Goal: Use online tool/utility: Utilize a website feature to perform a specific function

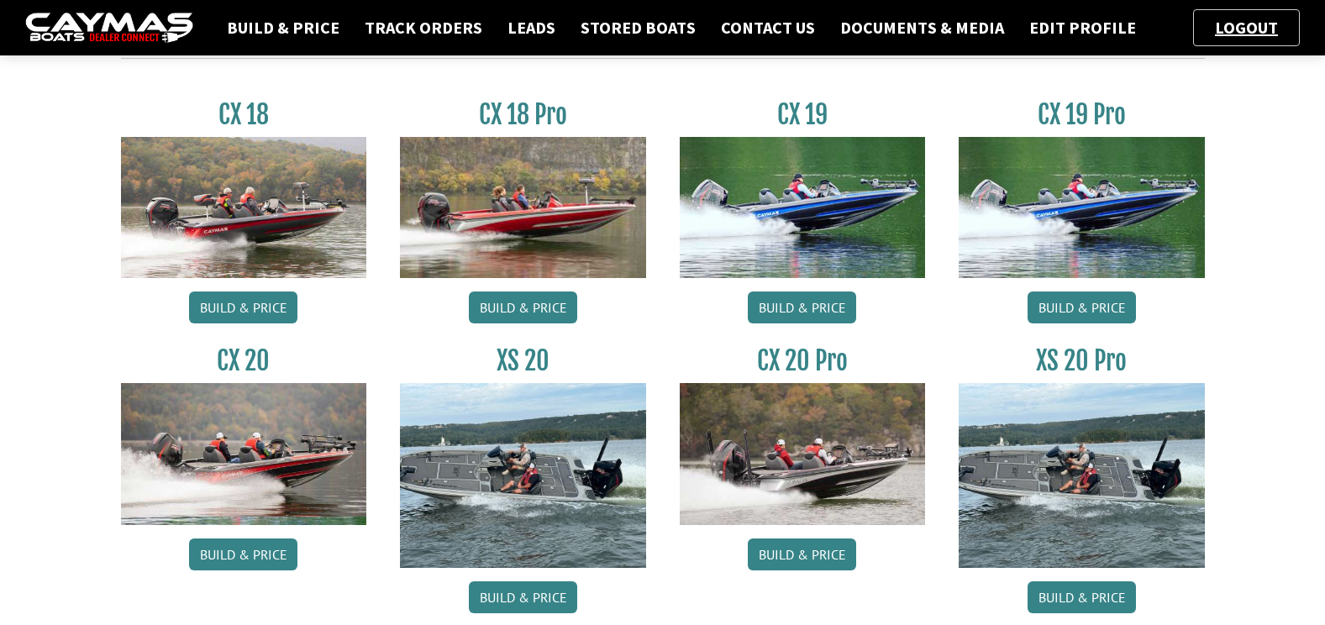
scroll to position [85, 0]
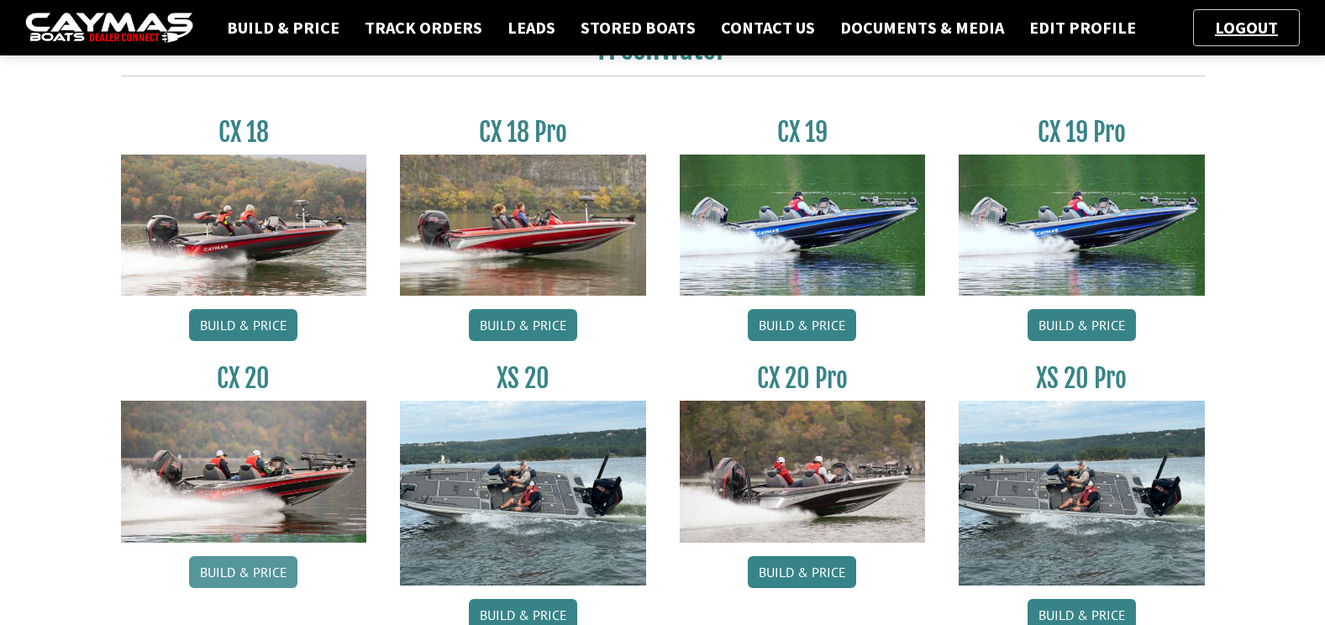
click at [248, 563] on link "Build & Price" at bounding box center [243, 572] width 108 height 32
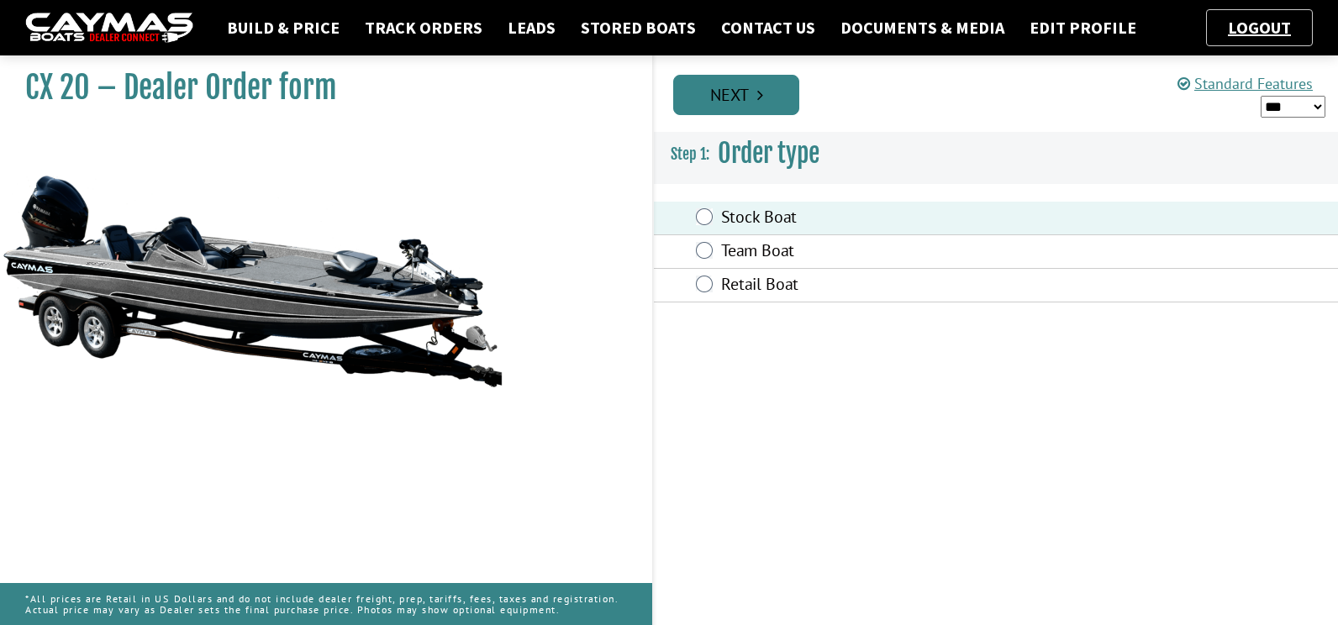
click at [755, 110] on link "Next" at bounding box center [736, 95] width 126 height 40
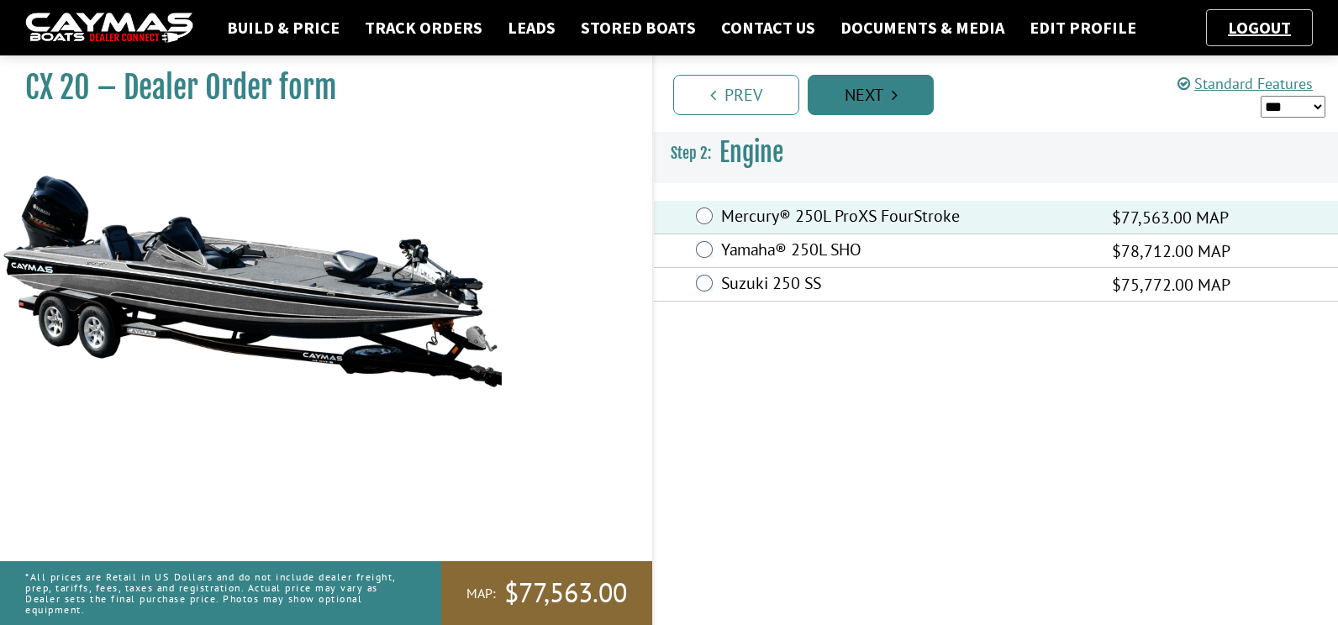
click at [908, 83] on link "Next" at bounding box center [870, 95] width 126 height 40
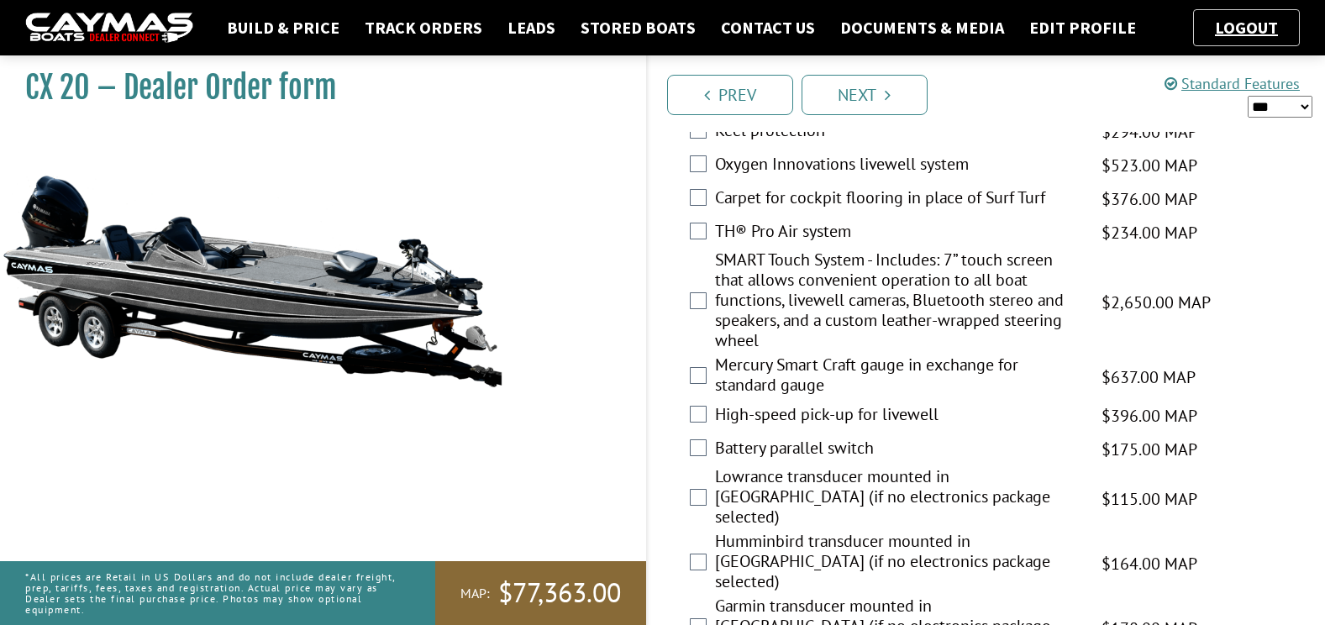
scroll to position [2977, 0]
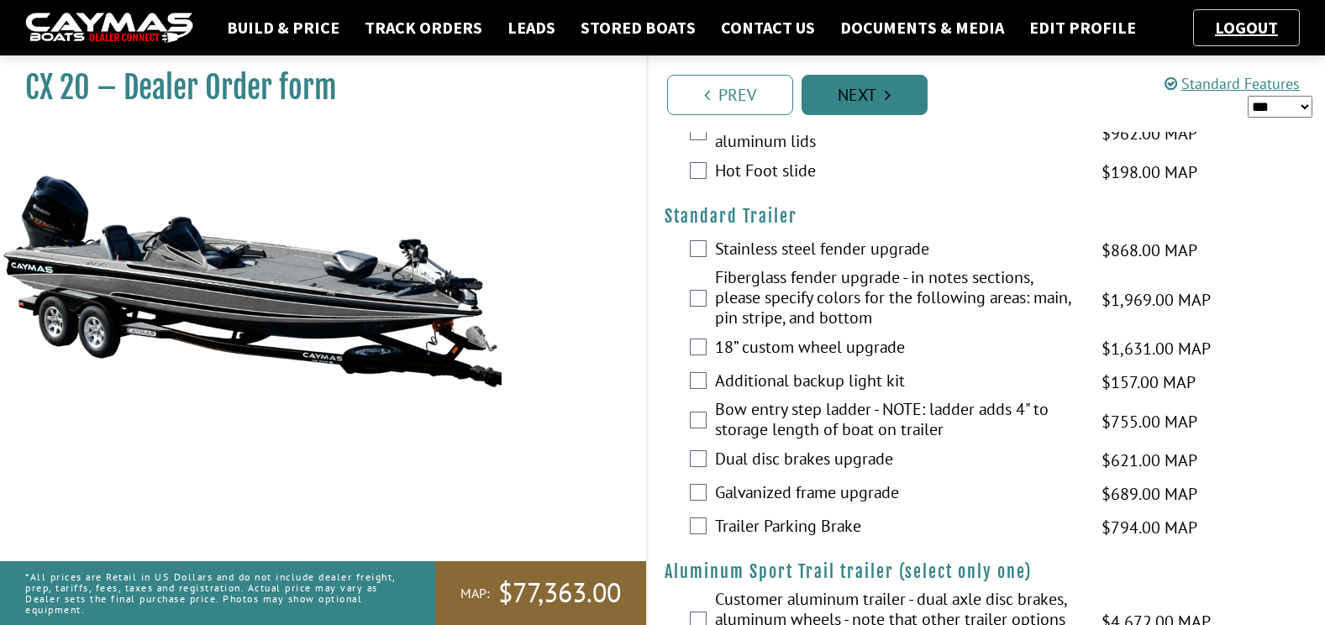
click at [890, 87] on icon "Pagination" at bounding box center [888, 95] width 6 height 17
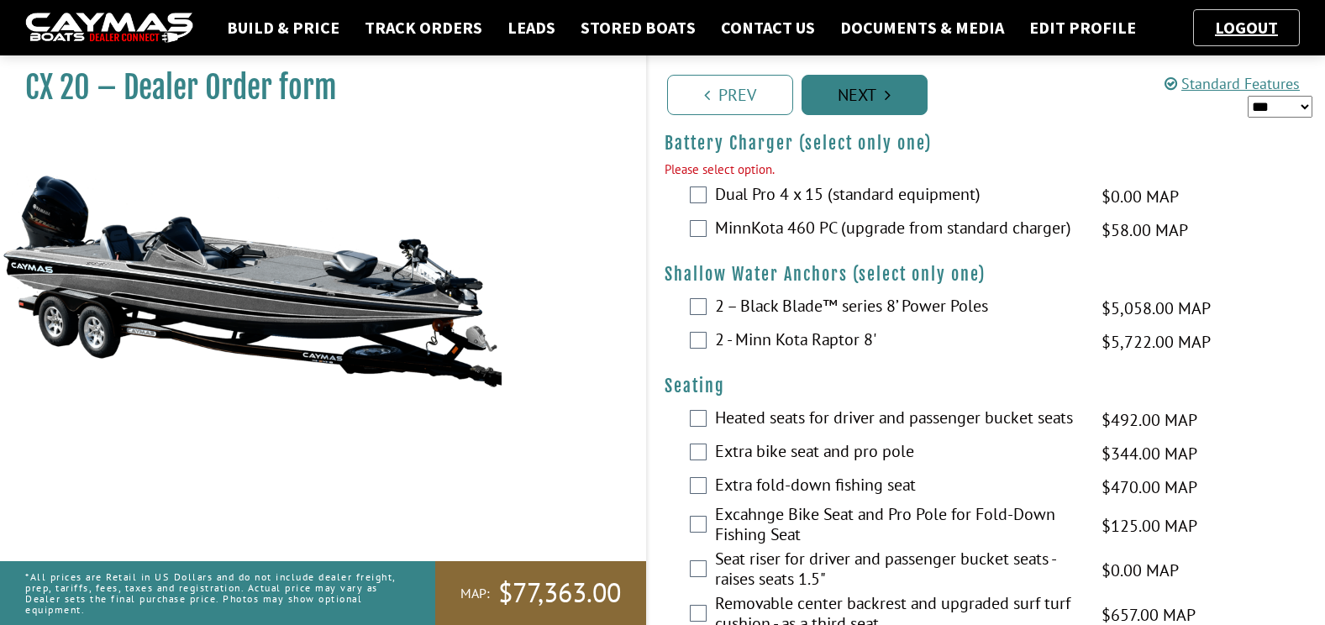
scroll to position [1240, 0]
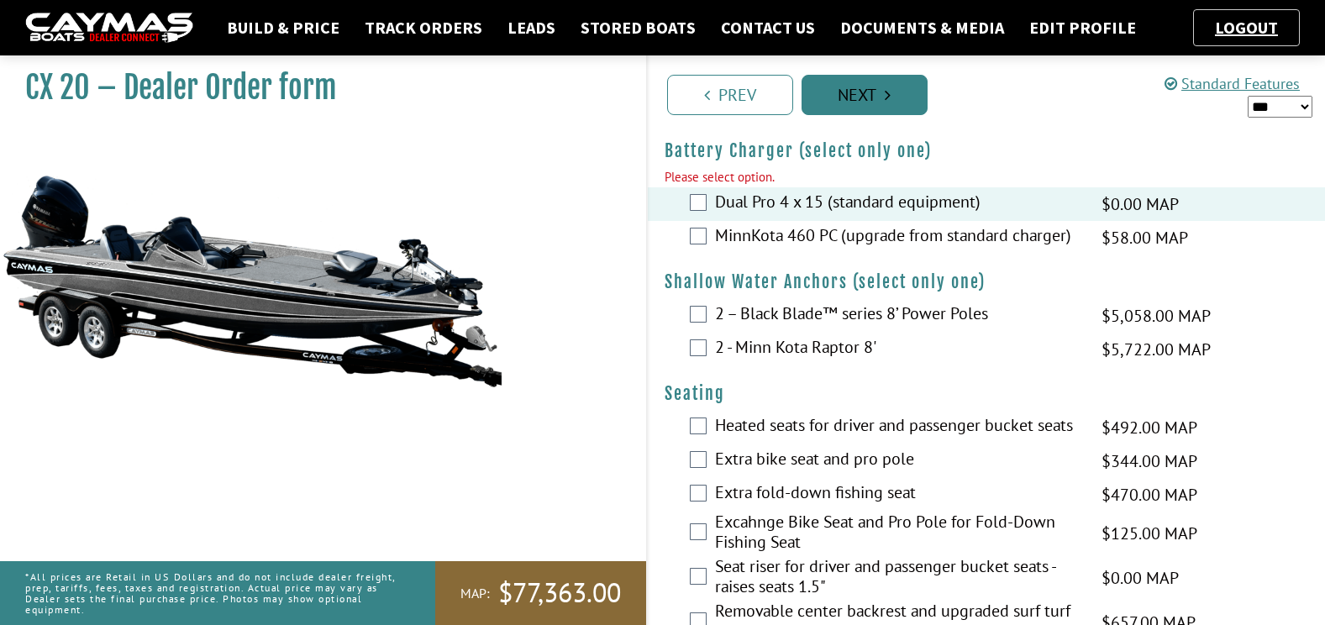
click at [850, 112] on link "Next" at bounding box center [865, 95] width 126 height 40
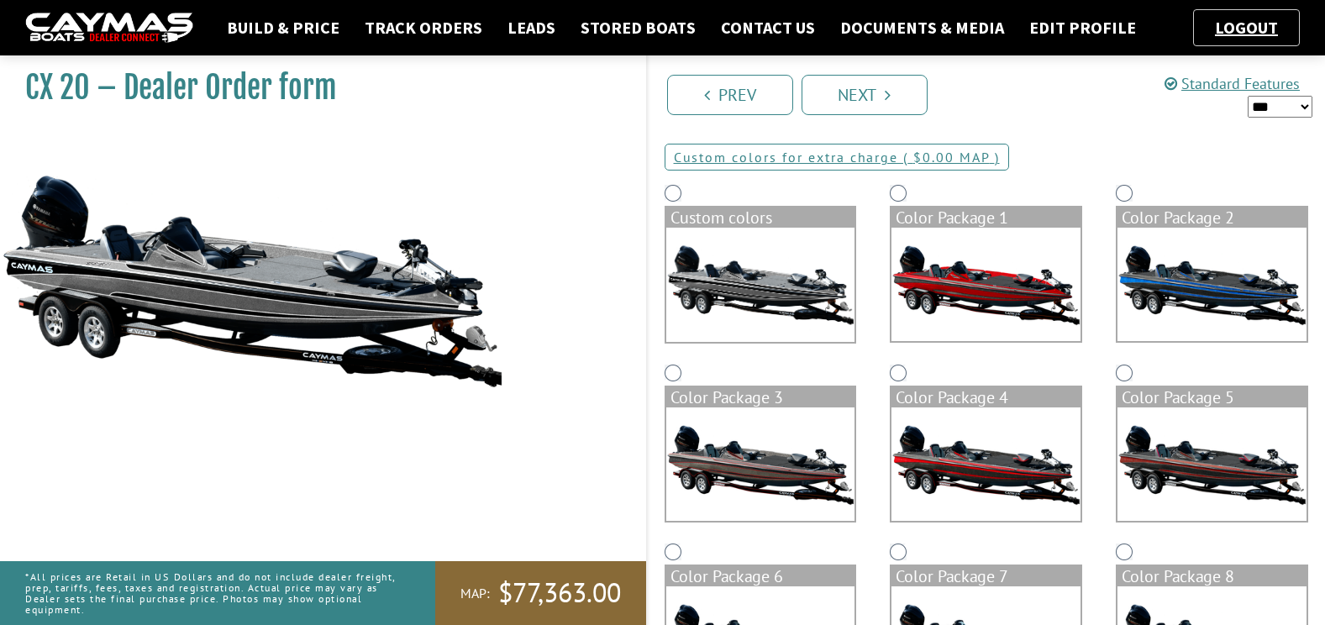
scroll to position [0, 0]
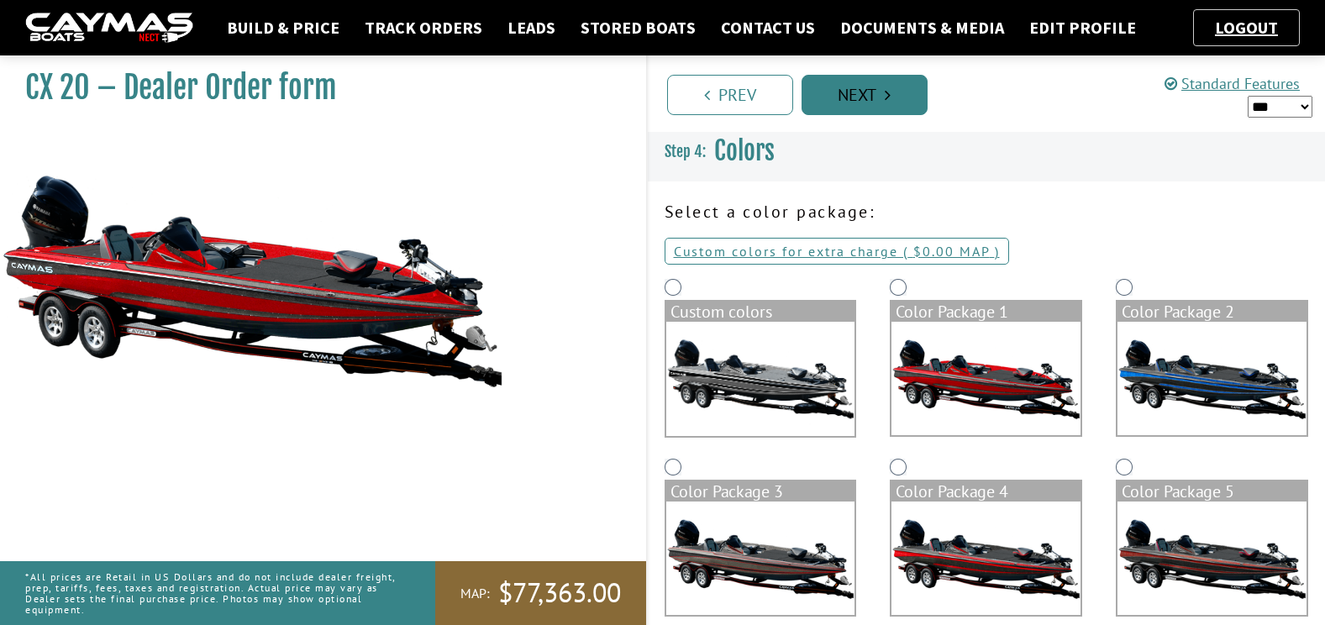
click at [860, 88] on link "Next" at bounding box center [865, 95] width 126 height 40
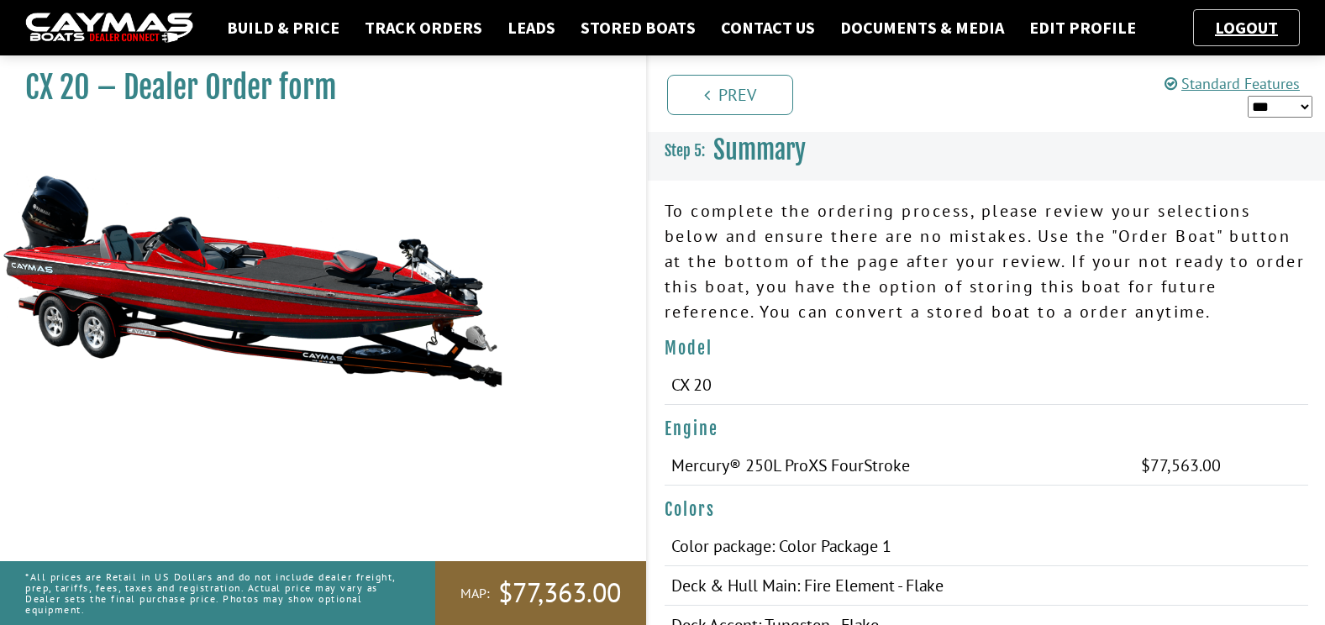
click at [1291, 105] on select "*** ****** ******" at bounding box center [1280, 107] width 65 height 22
click at [1186, 140] on h3 "Summary" at bounding box center [987, 150] width 678 height 62
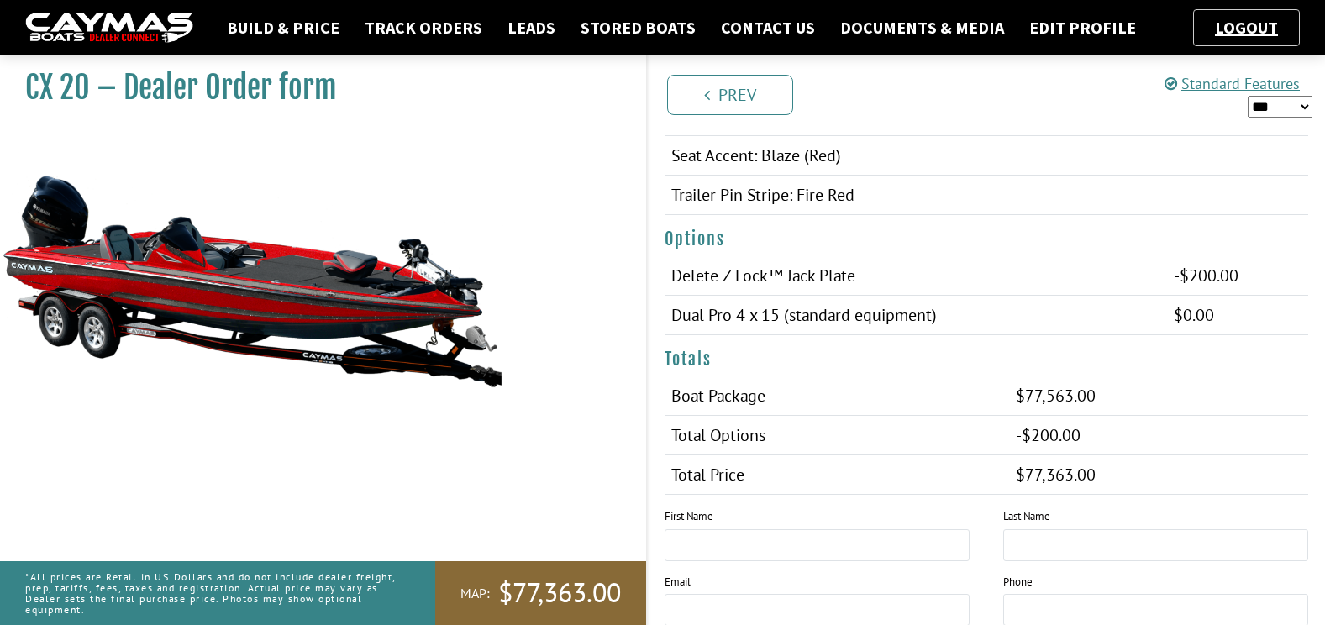
scroll to position [1023, 0]
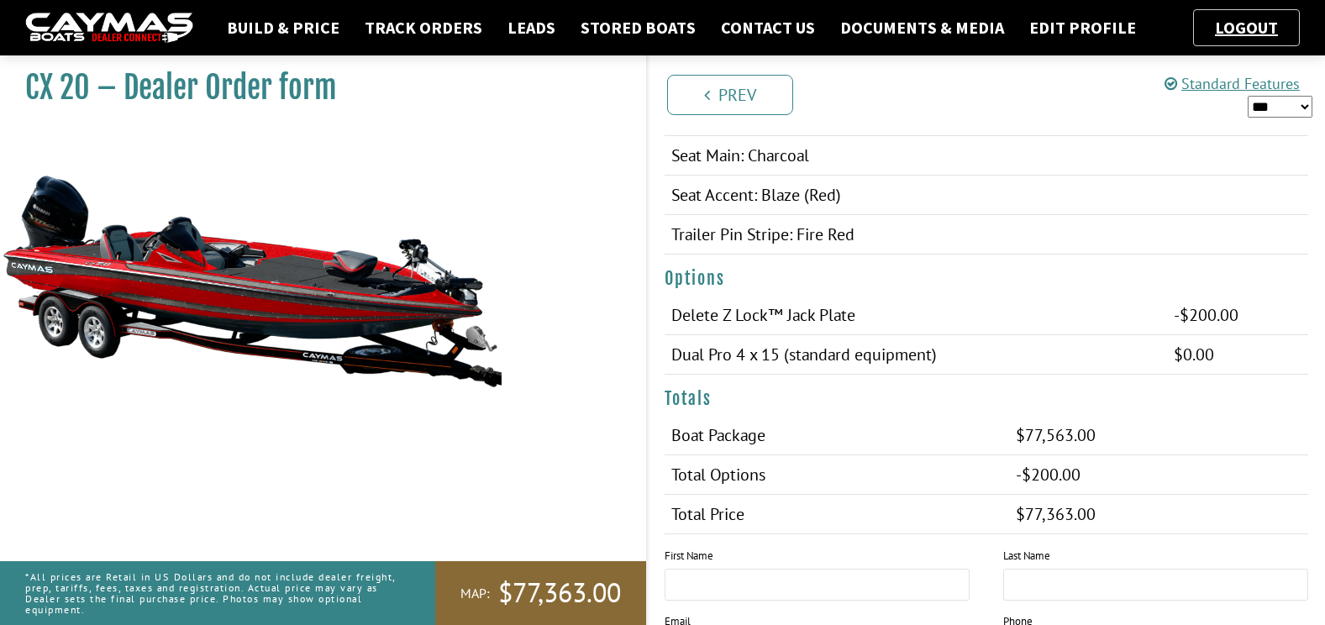
click at [1273, 110] on select "*** ****** ******" at bounding box center [1280, 107] width 65 height 22
select select "*"
click at [1248, 96] on select "*** ****** ******" at bounding box center [1280, 107] width 65 height 22
